Goal: Information Seeking & Learning: Check status

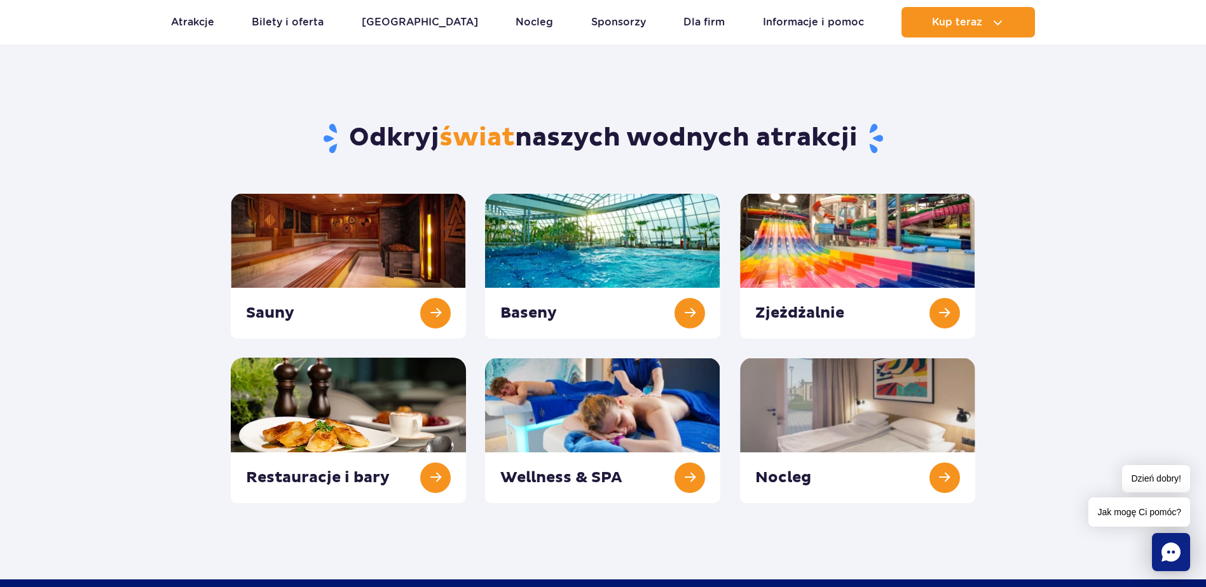
scroll to position [127, 0]
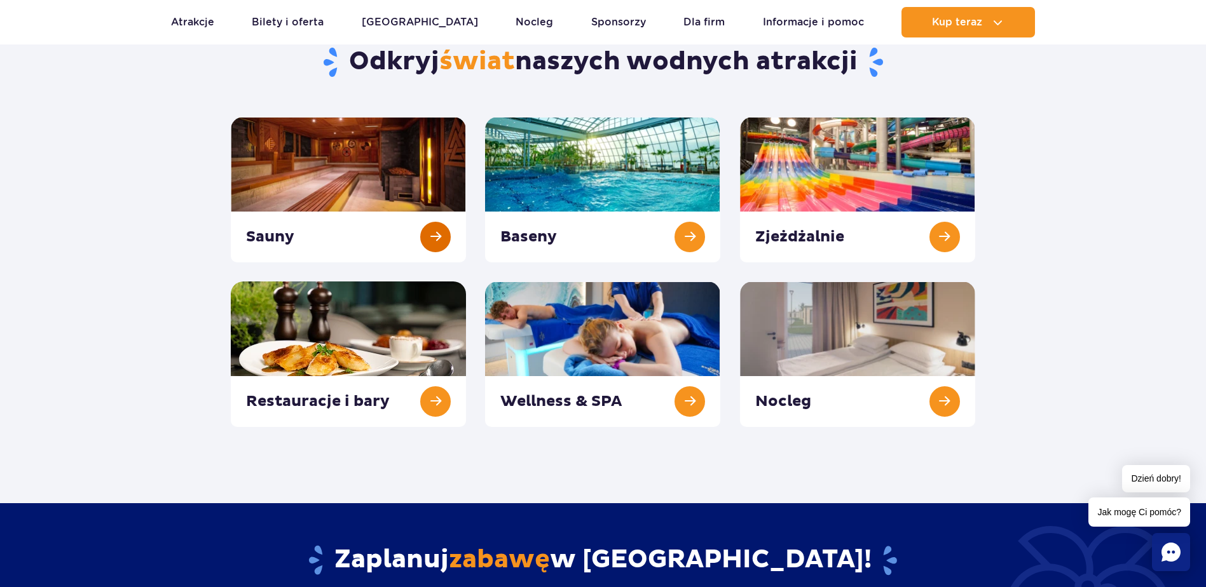
click at [316, 177] on link at bounding box center [348, 190] width 235 height 146
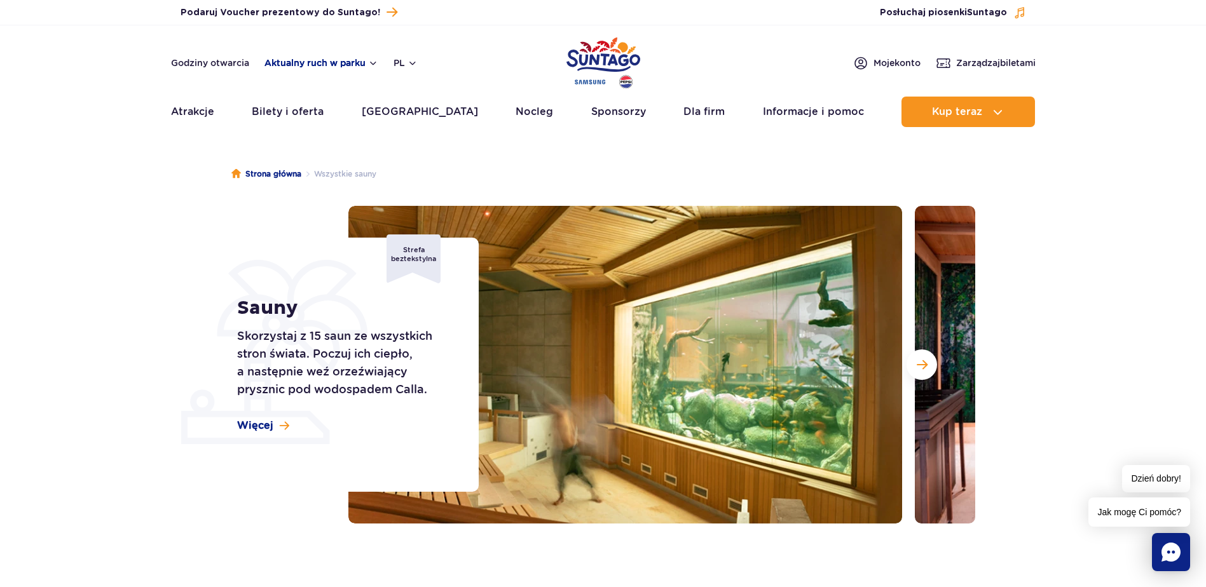
click at [338, 62] on button "Aktualny ruch w parku" at bounding box center [321, 63] width 114 height 10
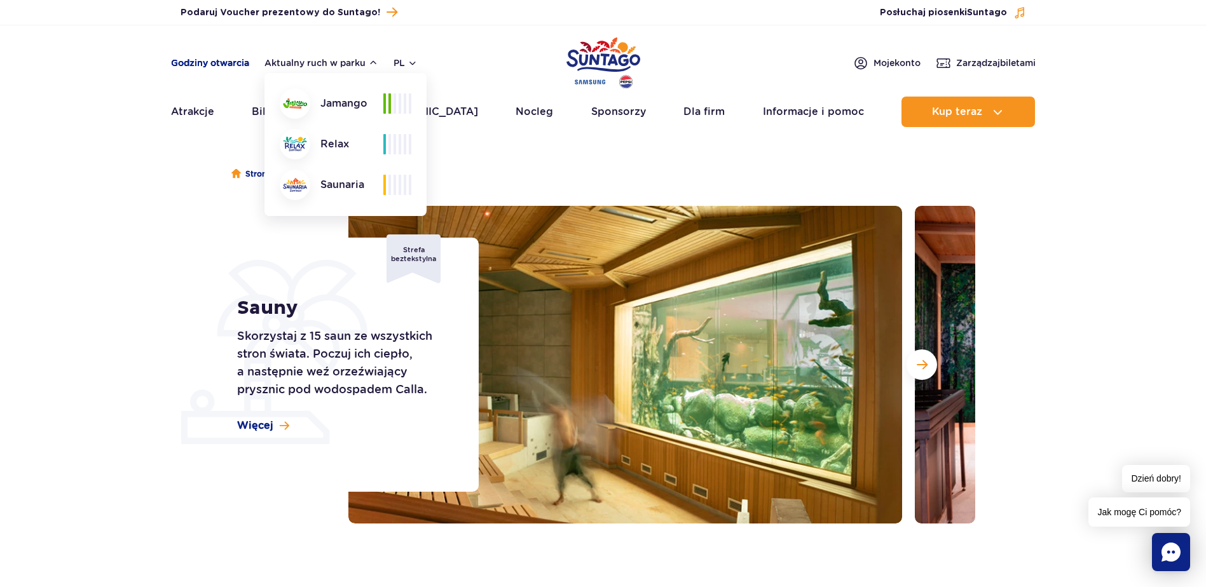
click at [243, 65] on link "Godziny otwarcia" at bounding box center [210, 63] width 78 height 13
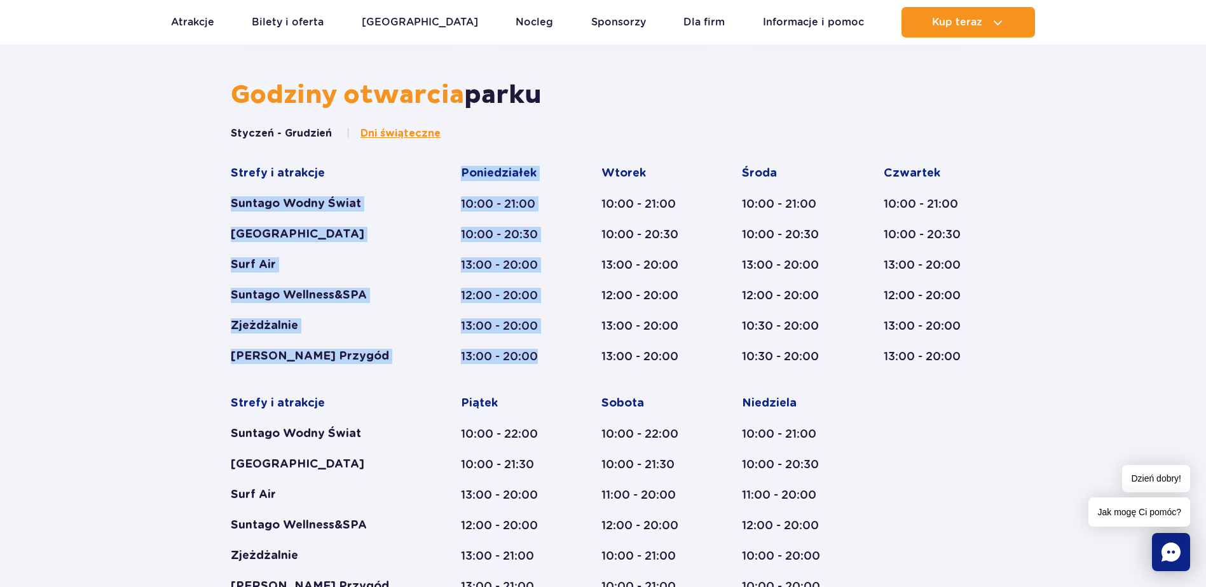
drag, startPoint x: 458, startPoint y: 313, endPoint x: 391, endPoint y: 174, distance: 154.4
click at [391, 174] on div "Strefy i atrakcje Suntago Wodny Świat Crocodile Island Surf Air Suntago Wellnes…" at bounding box center [603, 380] width 744 height 428
drag, startPoint x: 391, startPoint y: 174, endPoint x: 404, endPoint y: 205, distance: 33.3
click at [404, 205] on div "Suntago Wodny Świat" at bounding box center [321, 203] width 181 height 15
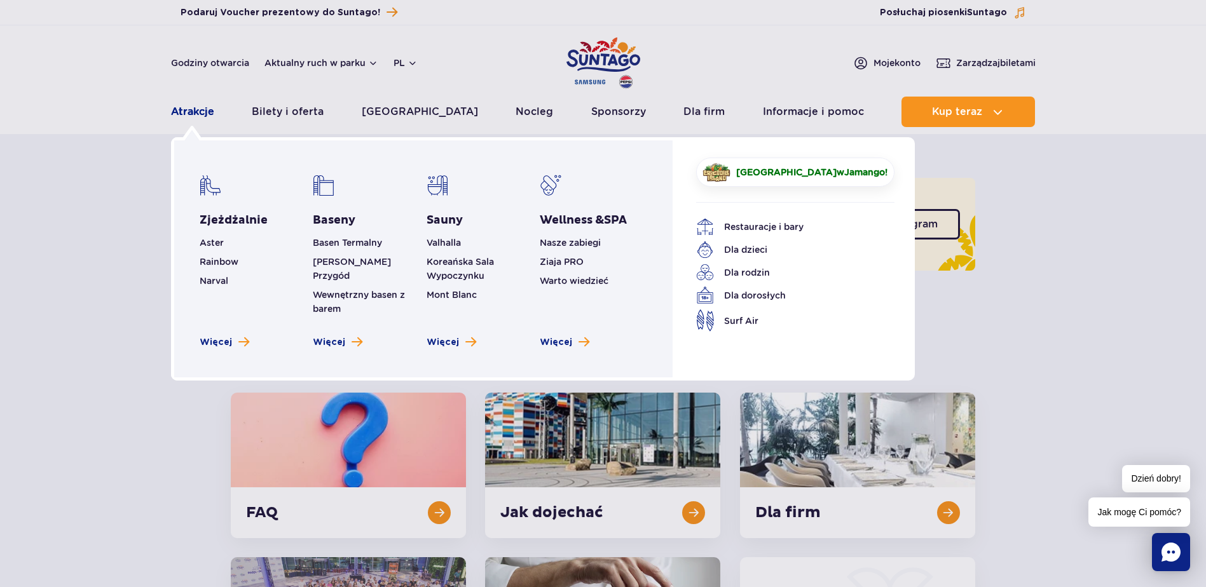
click at [193, 100] on link "Atrakcje" at bounding box center [192, 112] width 43 height 31
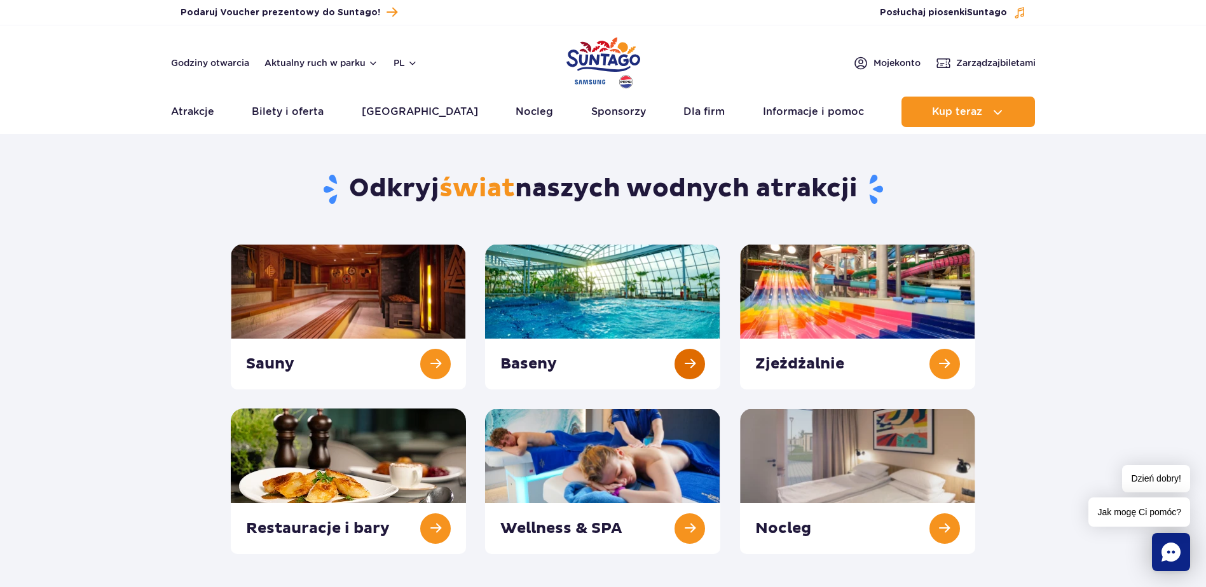
click at [623, 304] on link at bounding box center [602, 317] width 235 height 146
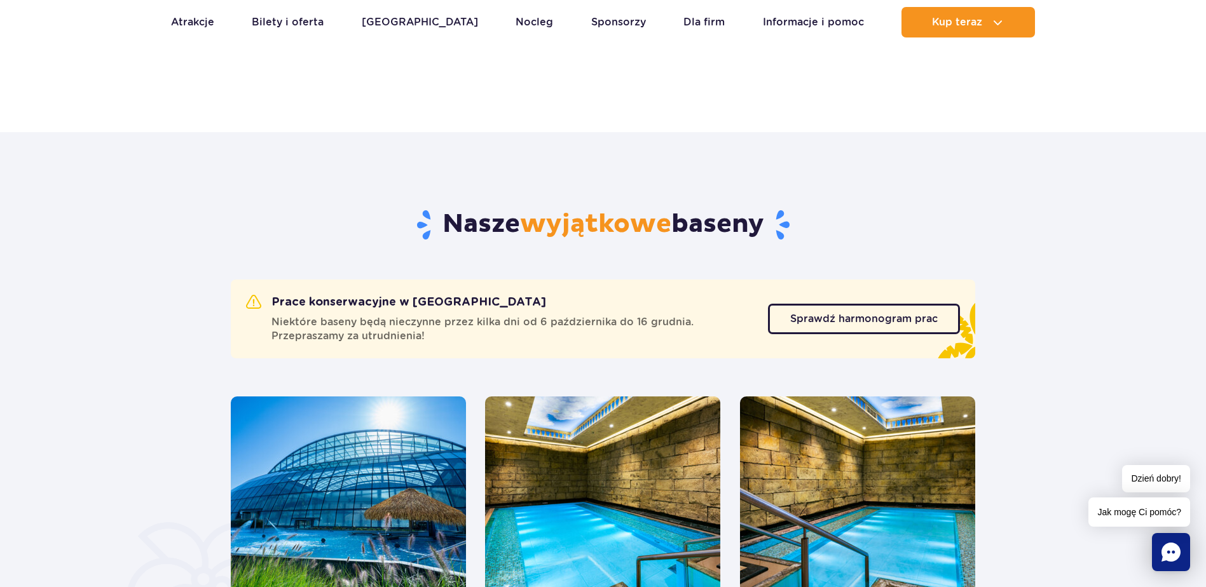
scroll to position [572, 0]
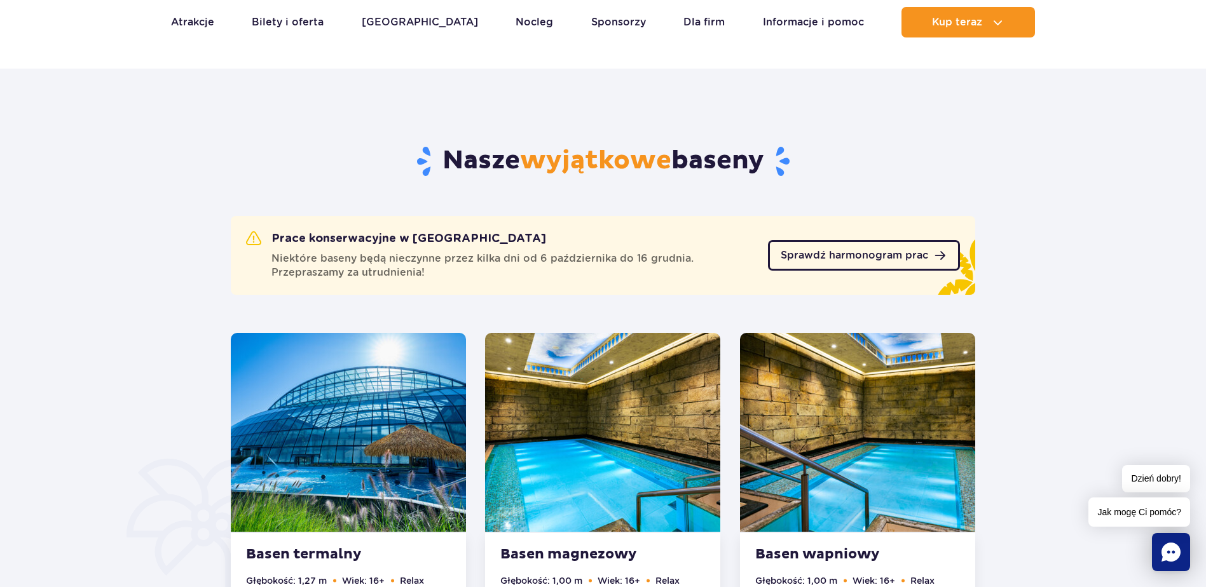
click at [798, 254] on span "Sprawdź harmonogram prac" at bounding box center [853, 255] width 147 height 10
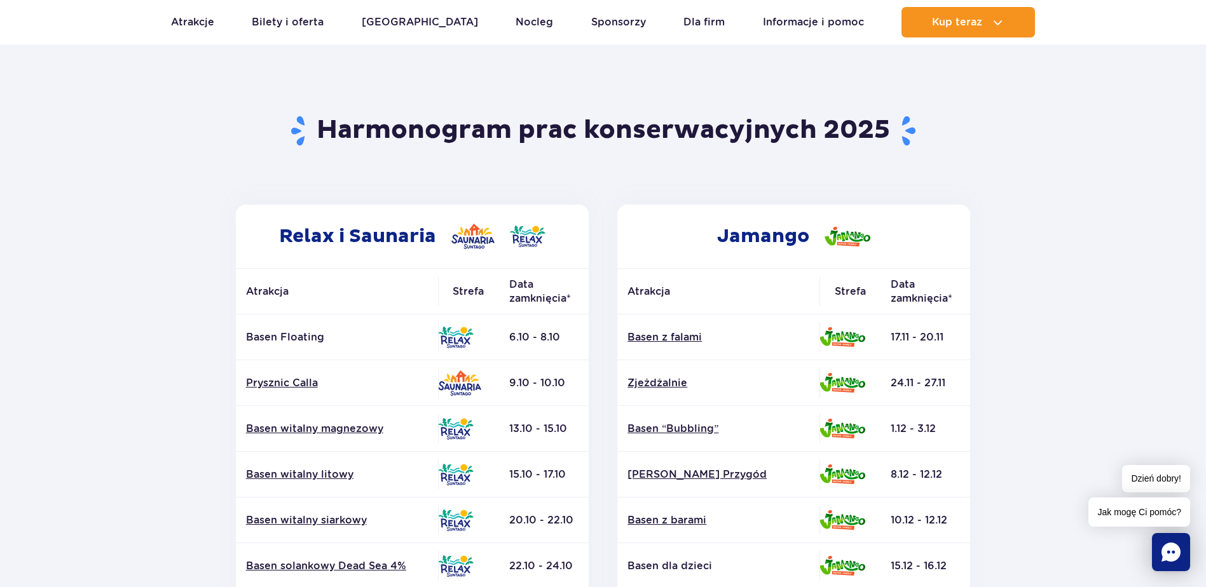
scroll to position [127, 0]
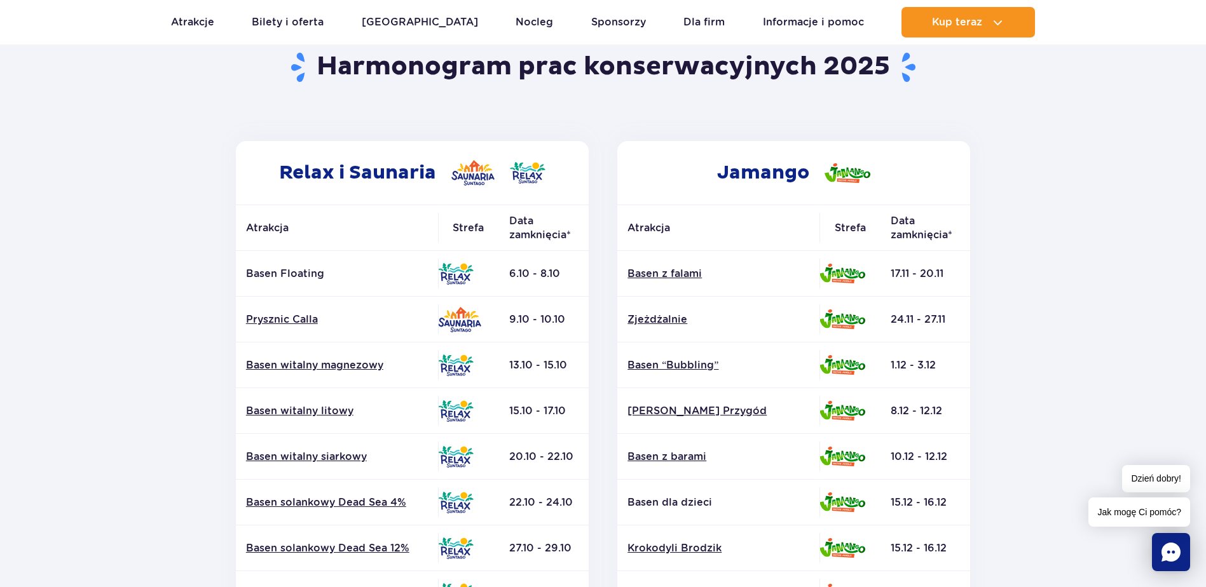
click at [13, 159] on section "Powrót do strony głównej Harmonogram prac konserwacyjnych 2025 Relax i Saunaria…" at bounding box center [603, 465] width 1206 height 911
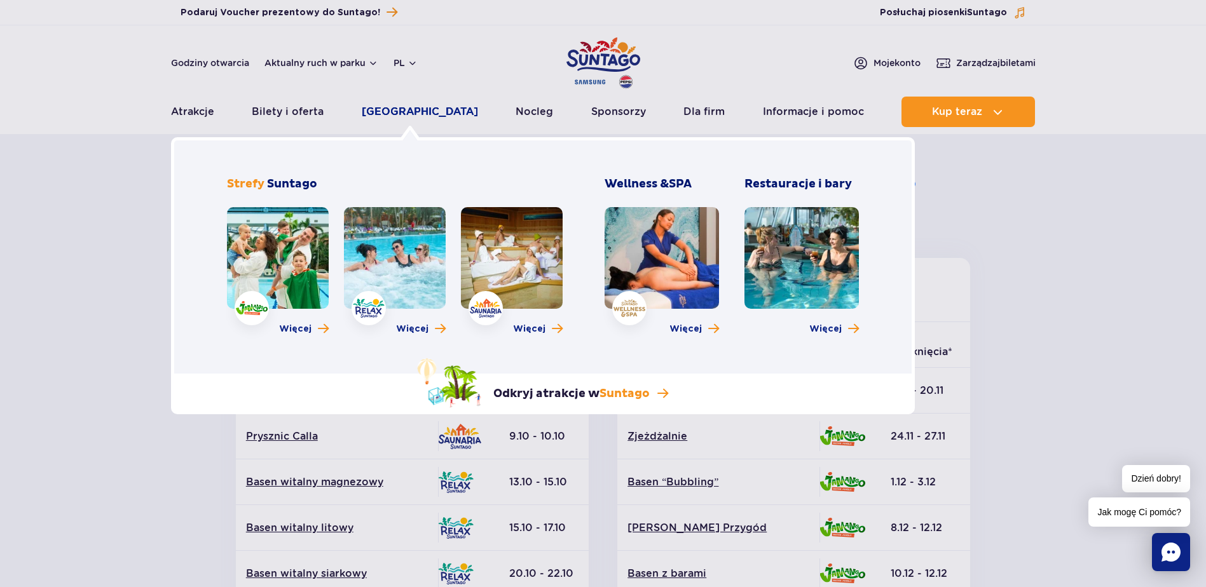
scroll to position [0, 0]
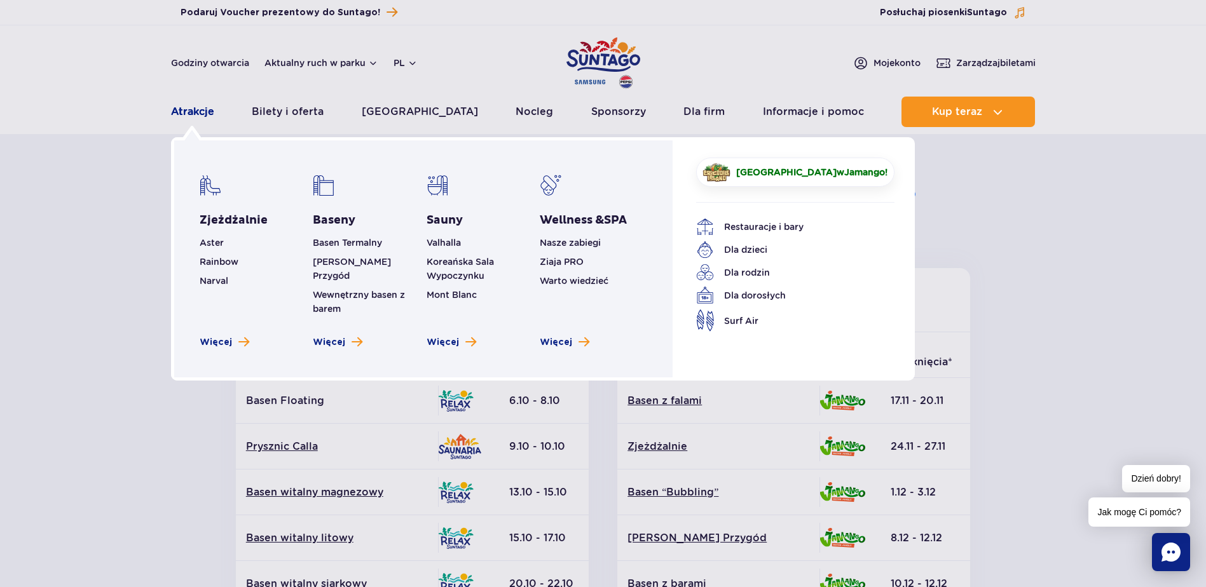
click at [179, 112] on link "Atrakcje" at bounding box center [192, 112] width 43 height 31
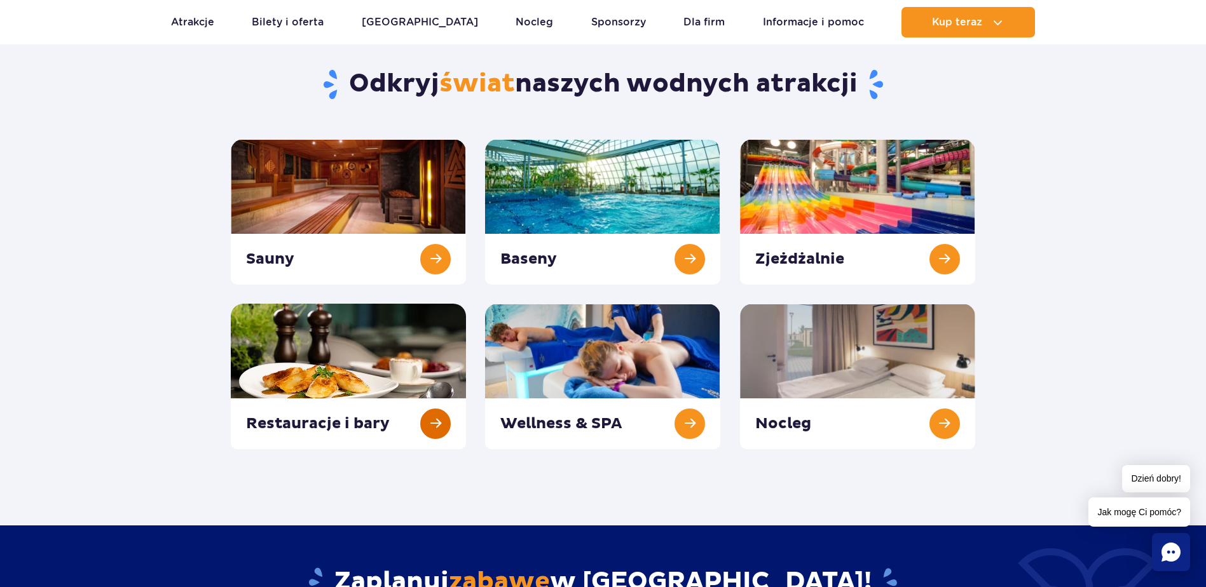
scroll to position [127, 0]
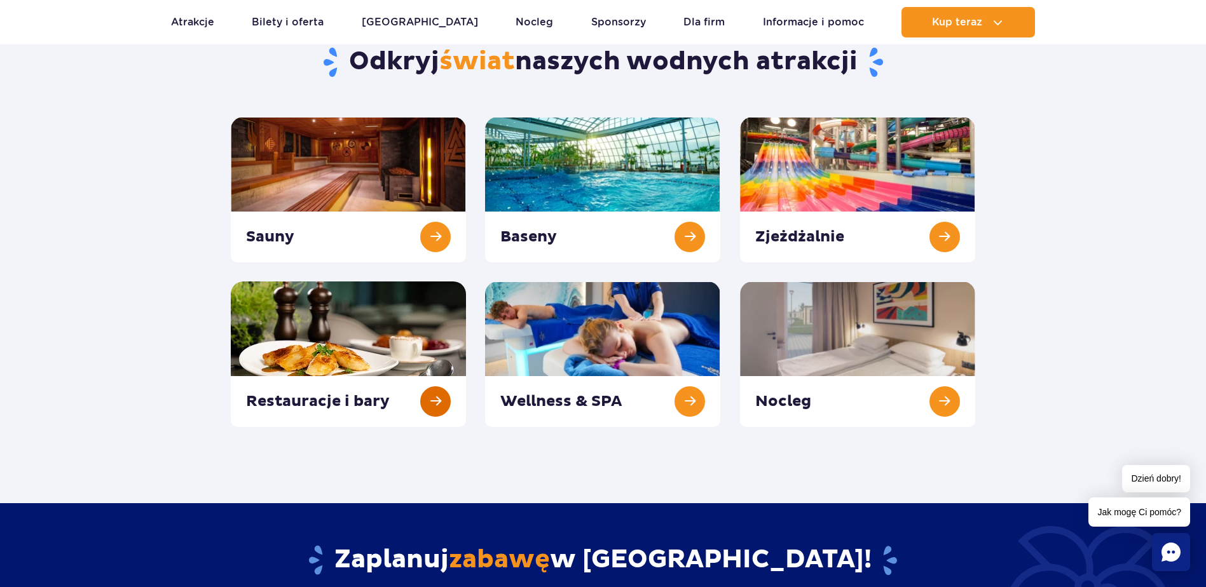
click at [344, 318] on link at bounding box center [348, 355] width 235 height 146
